Goal: Use online tool/utility: Utilize a website feature to perform a specific function

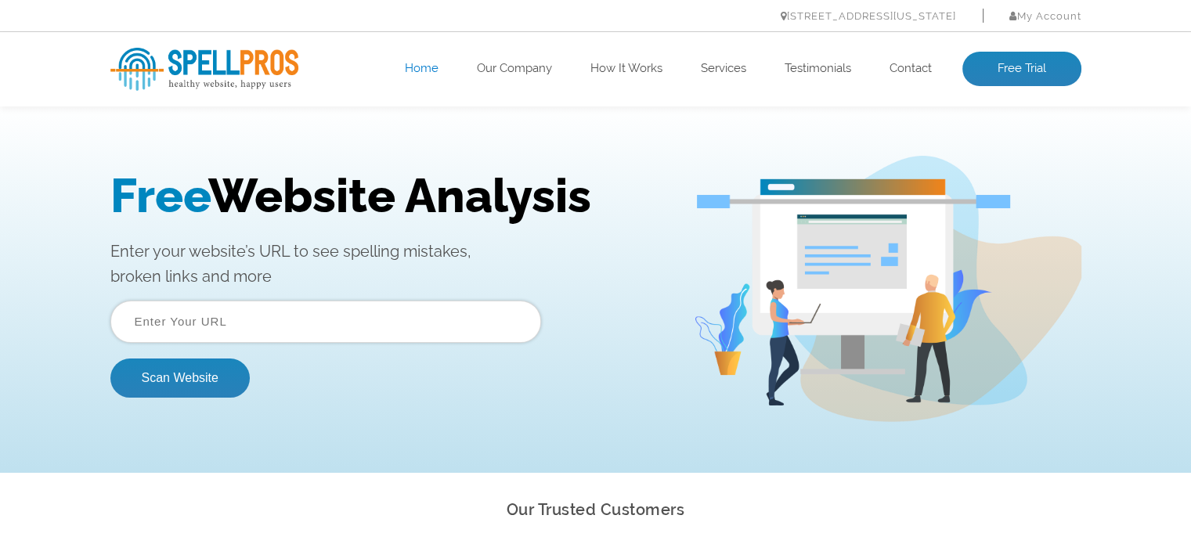
click at [279, 334] on input "text" at bounding box center [325, 322] width 431 height 42
click at [288, 322] on input "text" at bounding box center [325, 322] width 431 height 42
type input "w"
type input "t"
click at [256, 338] on input "text" at bounding box center [325, 322] width 431 height 42
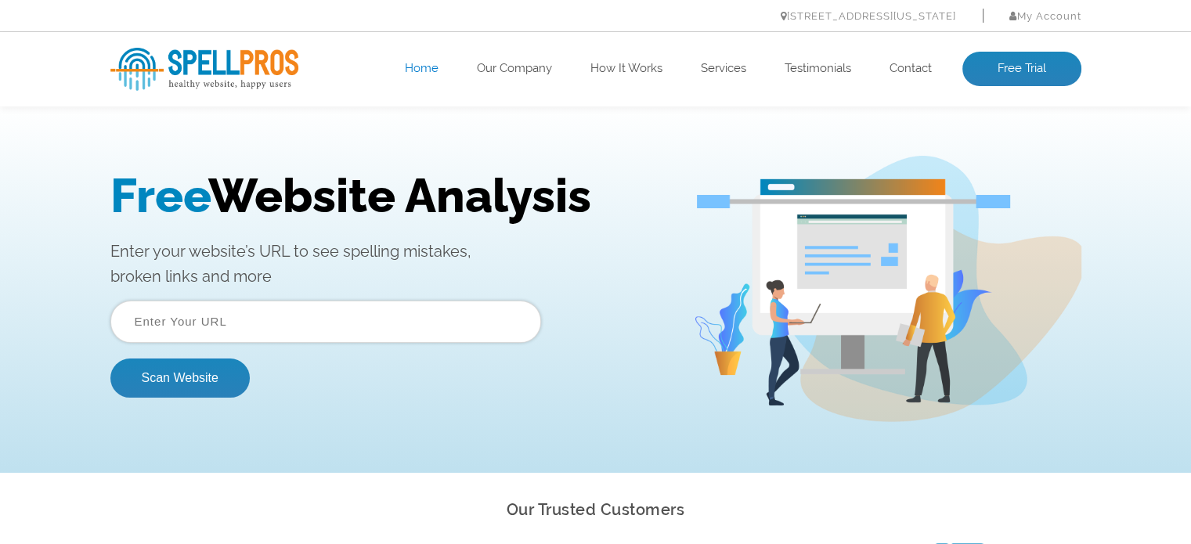
paste input "[URL][DOMAIN_NAME]"
type input "[URL][DOMAIN_NAME]"
click at [211, 375] on button "Scan Website" at bounding box center [179, 378] width 139 height 39
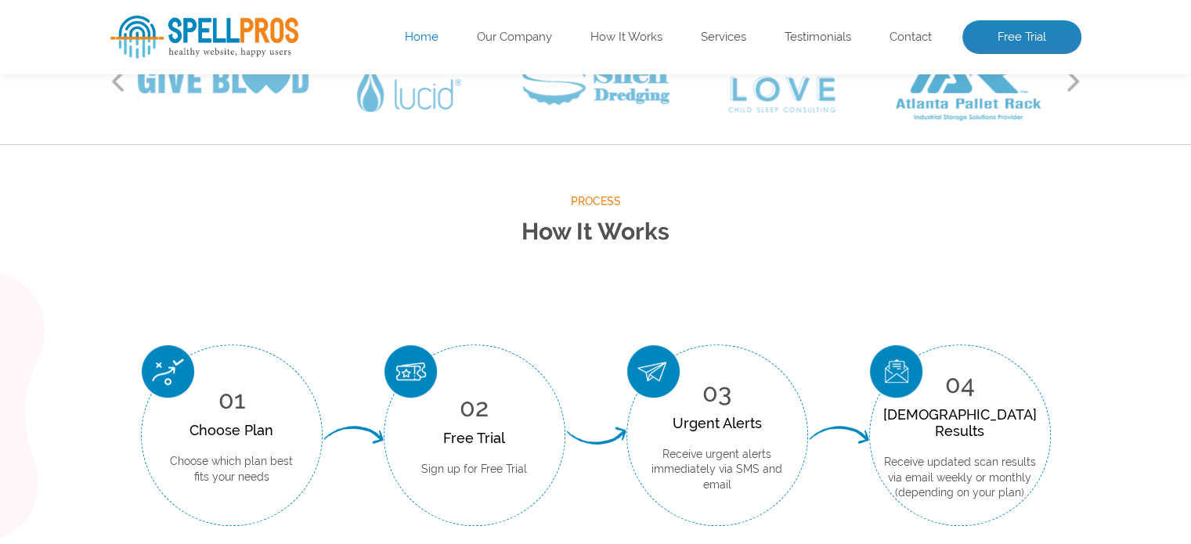
scroll to position [235, 0]
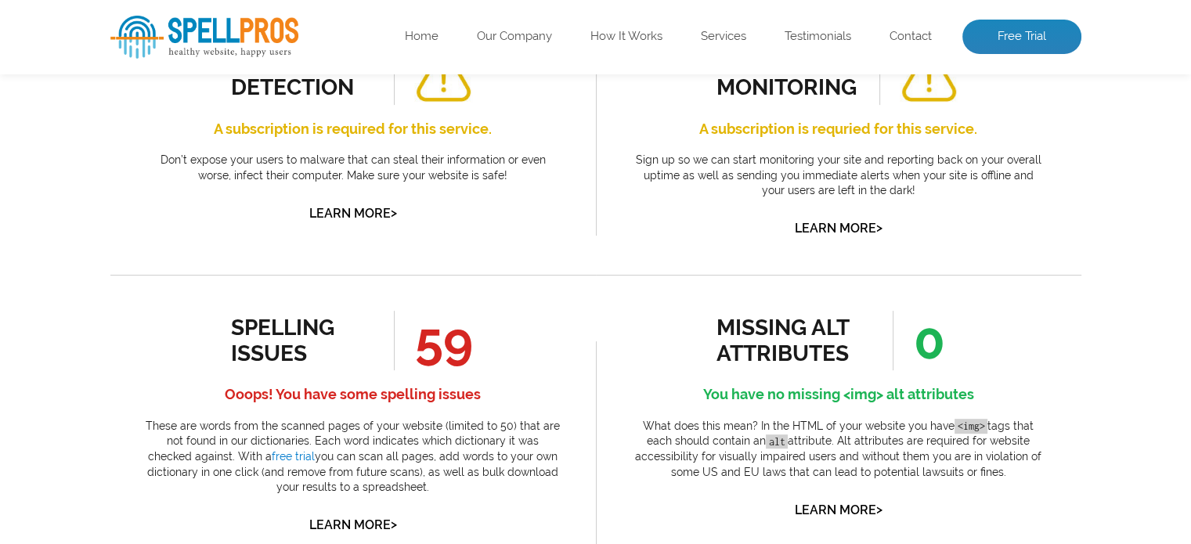
scroll to position [627, 0]
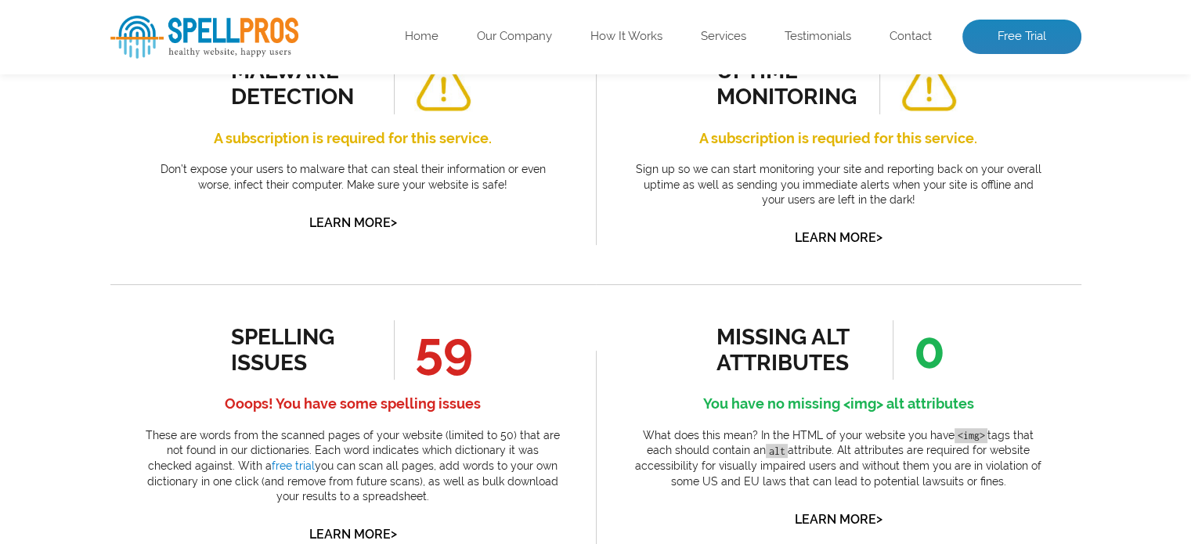
drag, startPoint x: 432, startPoint y: 363, endPoint x: 486, endPoint y: 375, distance: 54.7
click at [486, 375] on div "spelling issues 59 Ooops! You have some spelling issues These are words from th…" at bounding box center [353, 433] width 415 height 226
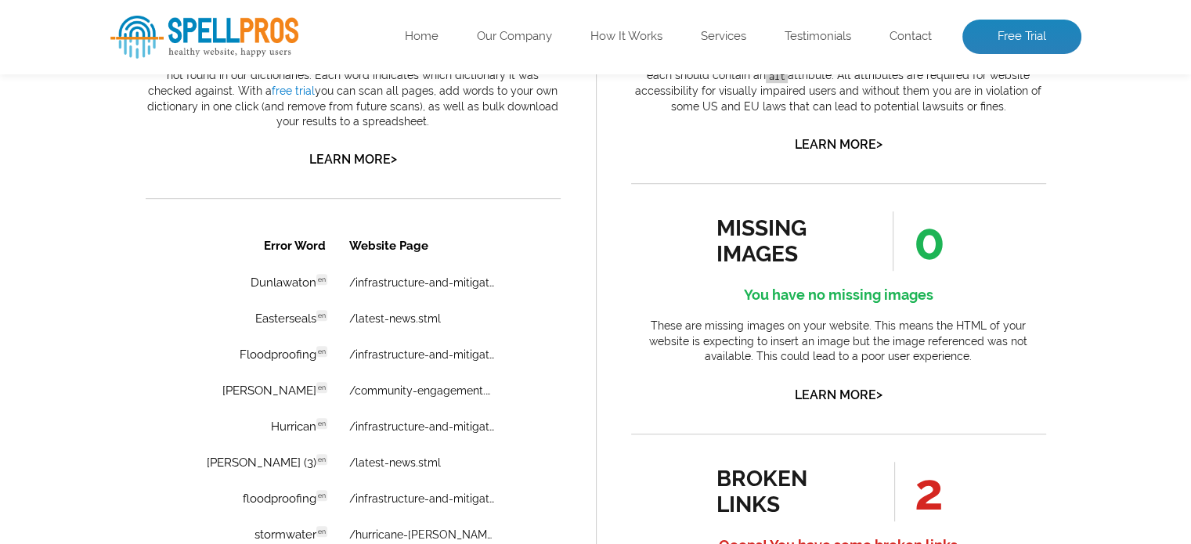
scroll to position [705, 0]
